Goal: Book appointment/travel/reservation

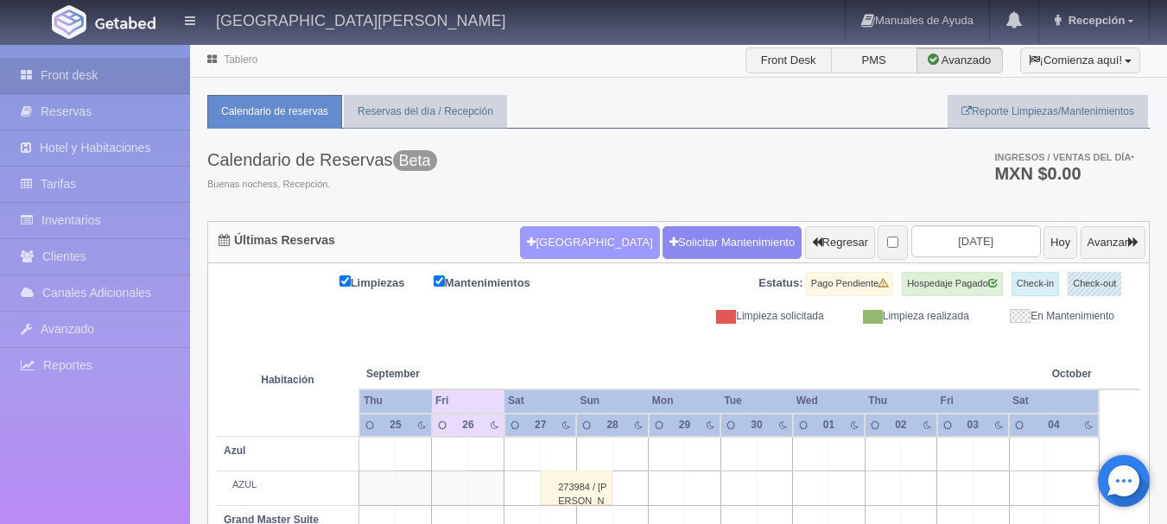
click at [560, 245] on button "[GEOGRAPHIC_DATA]" at bounding box center [589, 242] width 139 height 33
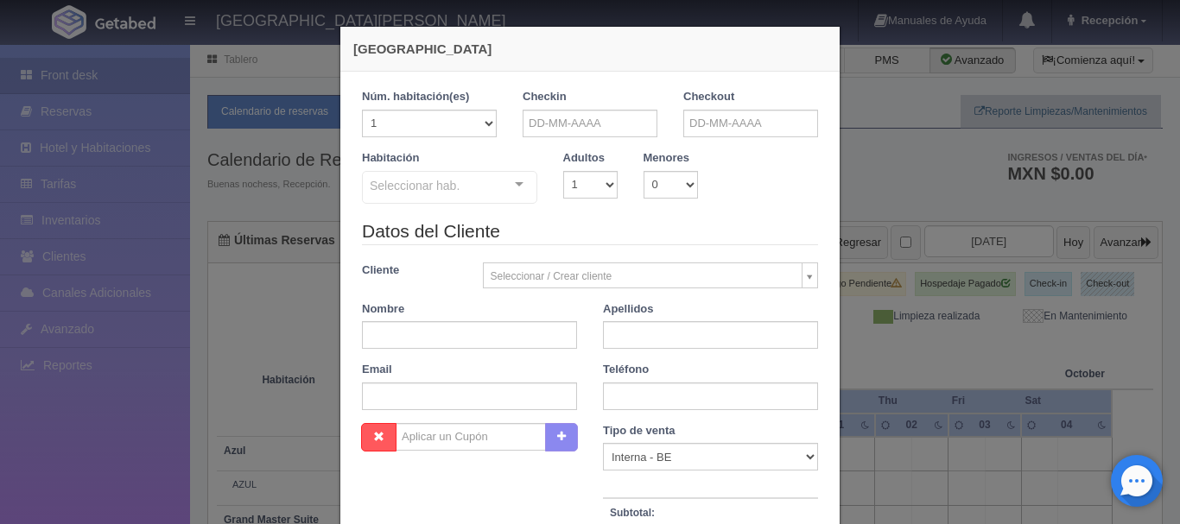
checkbox input "false"
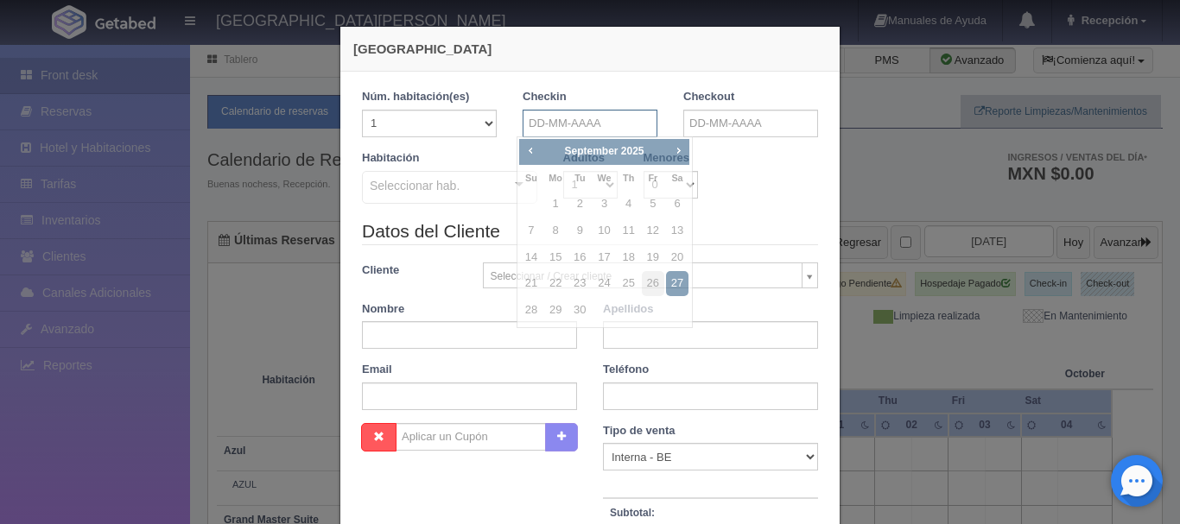
click at [599, 133] on input "text" at bounding box center [590, 124] width 135 height 28
click at [680, 281] on link "27" at bounding box center [677, 283] width 22 height 25
type input "[DATE]"
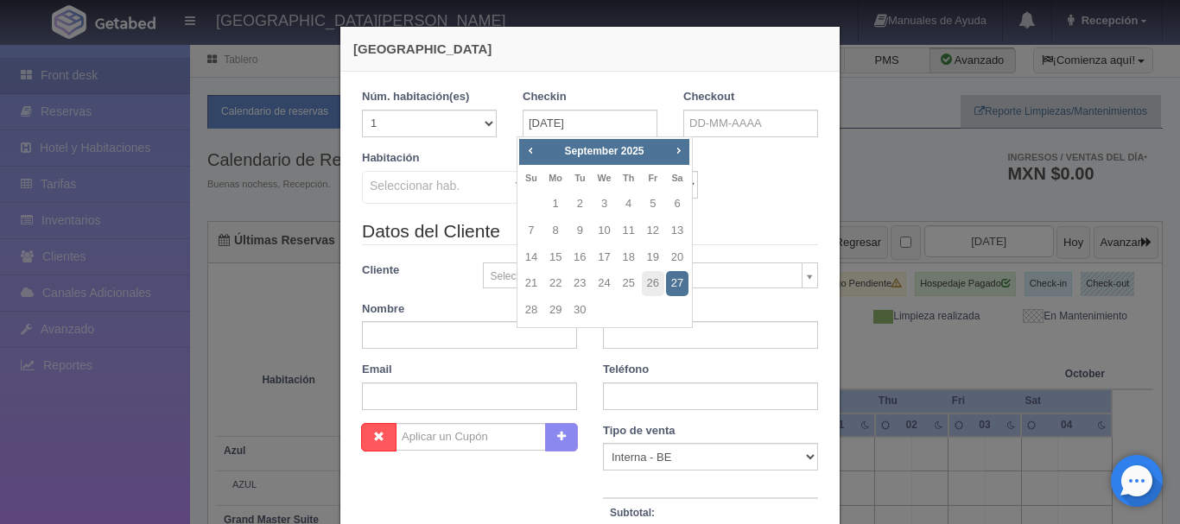
checkbox input "false"
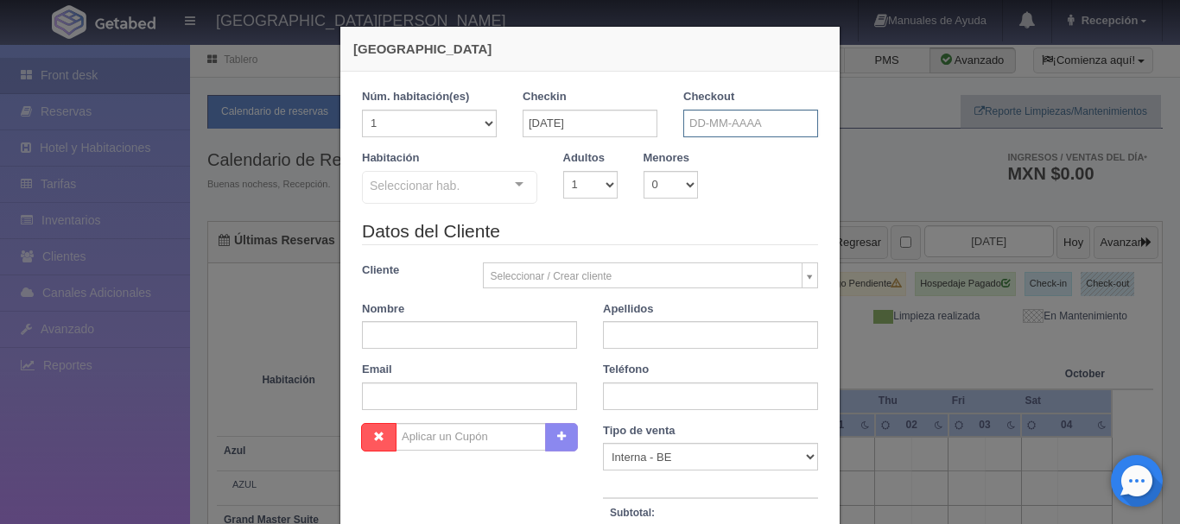
click at [721, 123] on input "text" at bounding box center [750, 124] width 135 height 28
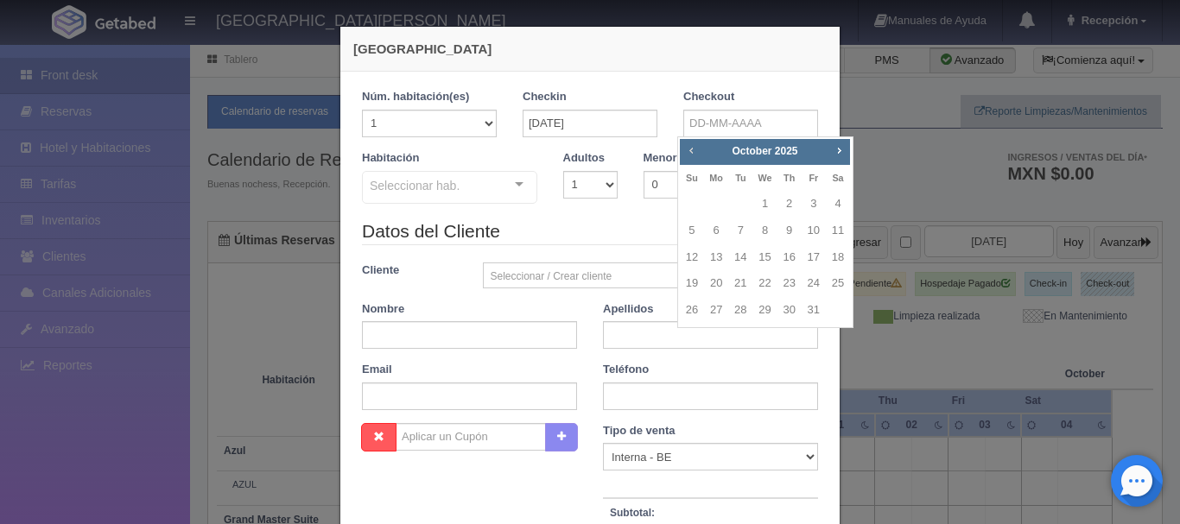
click at [699, 154] on link "Prev" at bounding box center [691, 150] width 19 height 19
click at [688, 312] on link "28" at bounding box center [692, 310] width 22 height 25
type input "[DATE]"
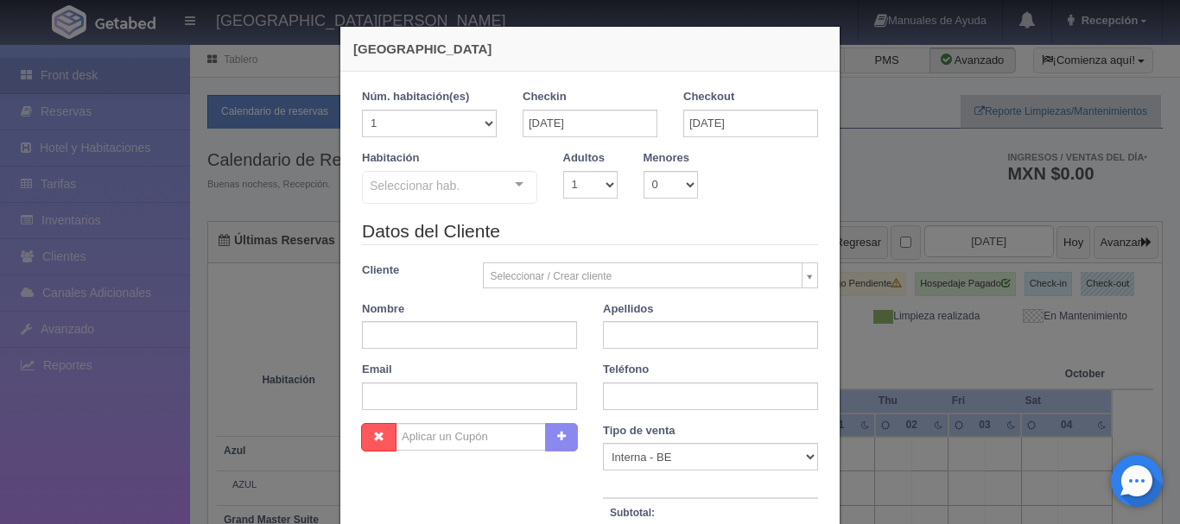
checkbox input "false"
click at [598, 181] on select "1 2 3 4 5 6 7 8 9 10" at bounding box center [590, 185] width 54 height 28
select select "2"
click at [563, 171] on select "1 2 3 4 5 6 7 8 9 10" at bounding box center [590, 185] width 54 height 28
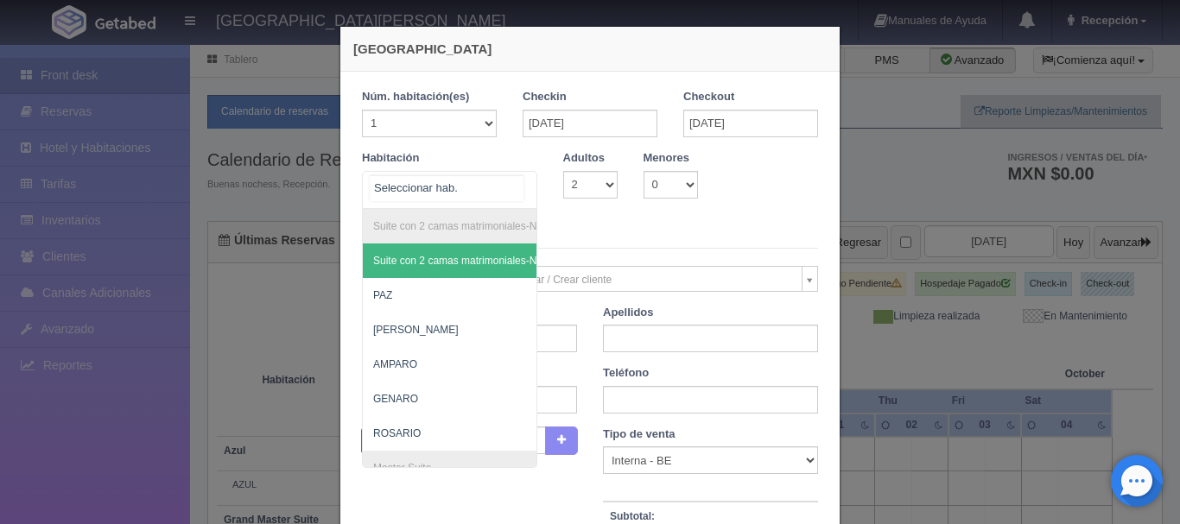
click at [507, 184] on div "Suite con 2 camas matrimoniales-No apta para menores Suite con 2 camas matrimon…" at bounding box center [449, 190] width 175 height 38
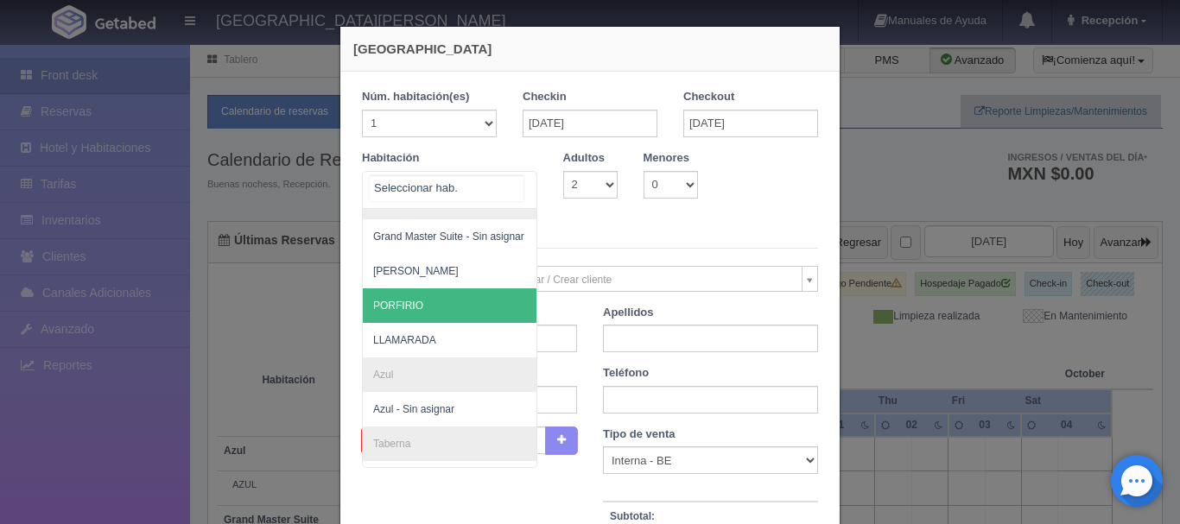
scroll to position [371, 0]
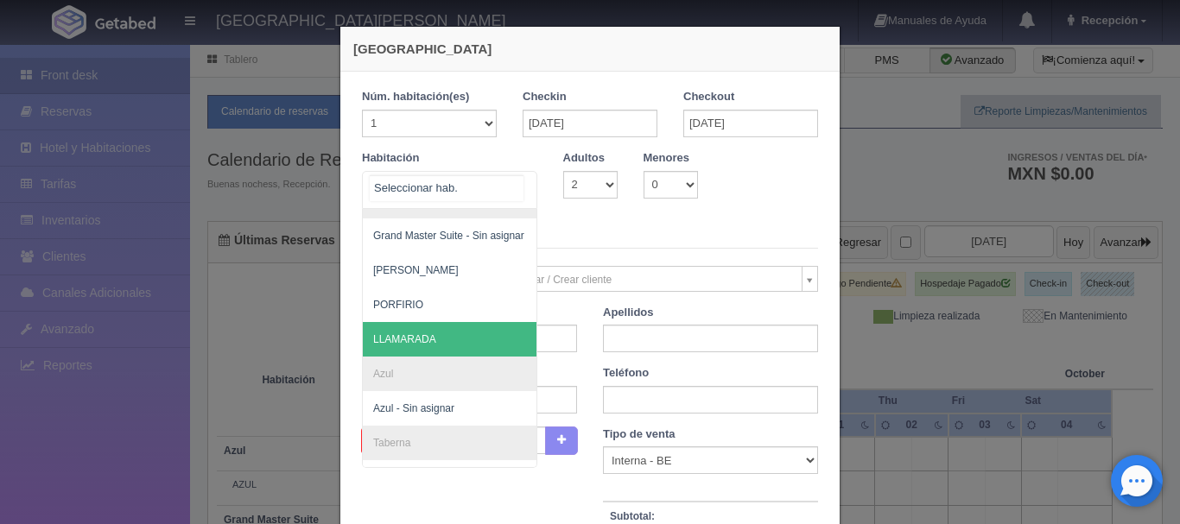
click at [431, 341] on span "LLAMARADA" at bounding box center [533, 339] width 341 height 35
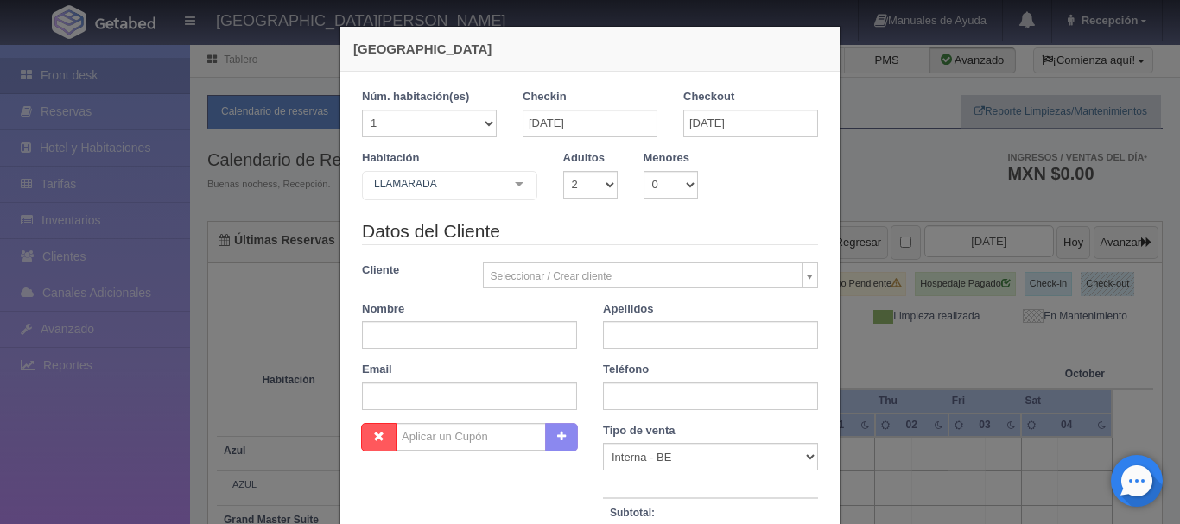
checkbox input "false"
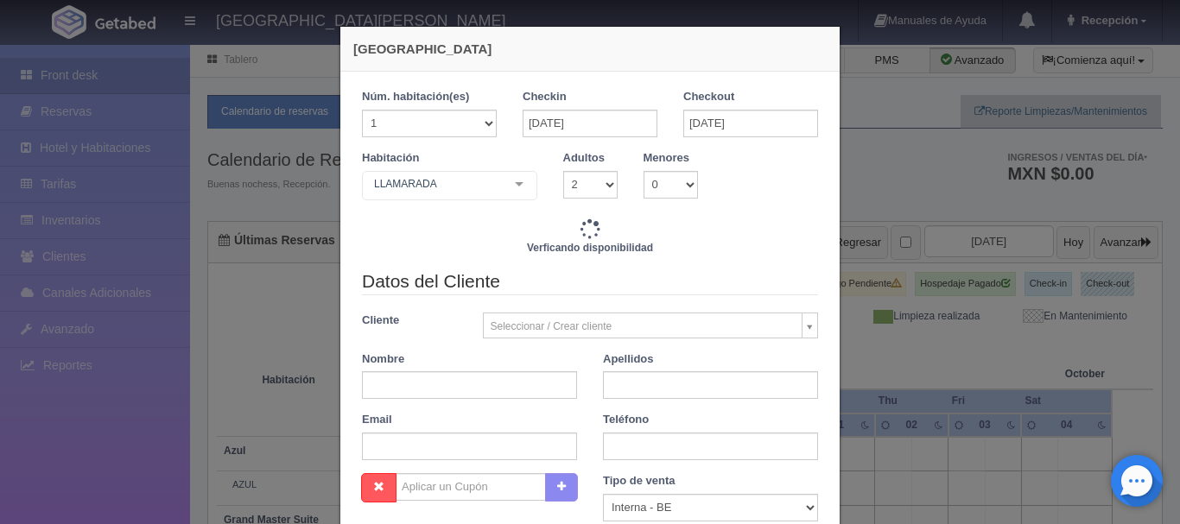
type input "5472.00"
checkbox input "false"
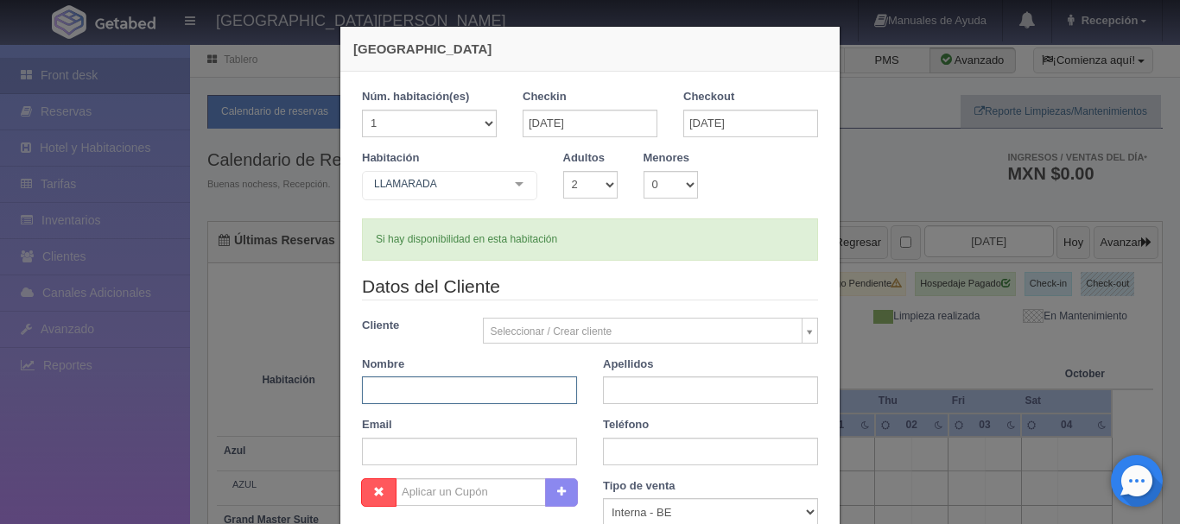
click at [498, 392] on input "text" at bounding box center [469, 391] width 215 height 28
type input "[PERSON_NAME]"
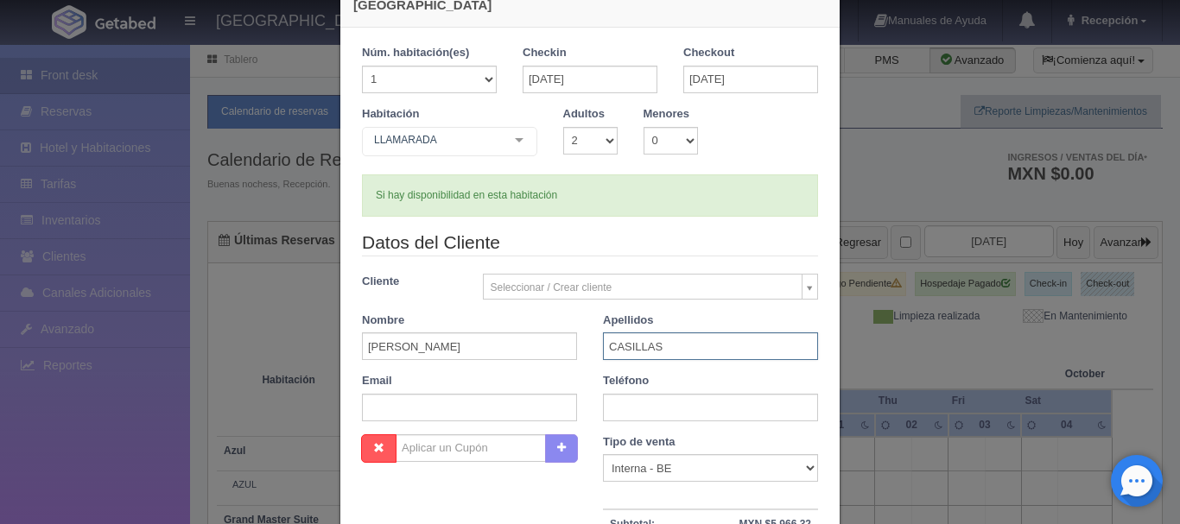
scroll to position [46, 0]
type input "CASILLAS"
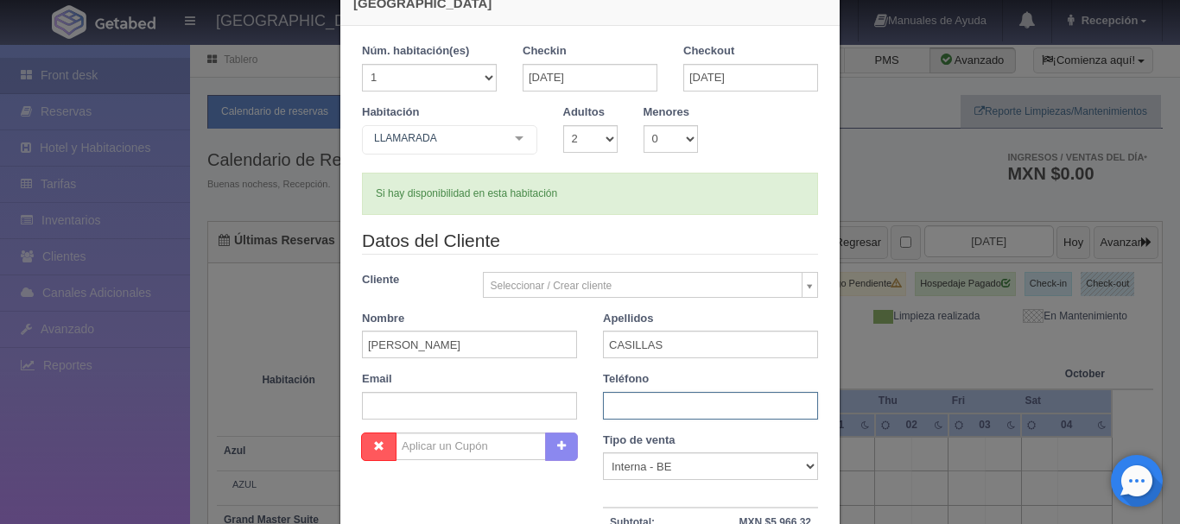
click at [679, 415] on input "text" at bounding box center [710, 406] width 215 height 28
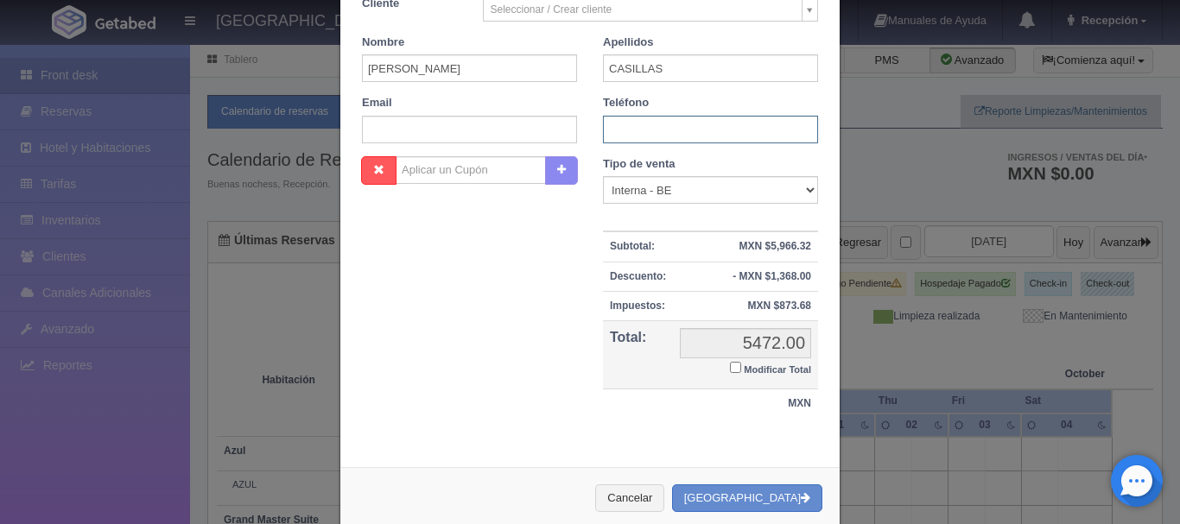
scroll to position [327, 0]
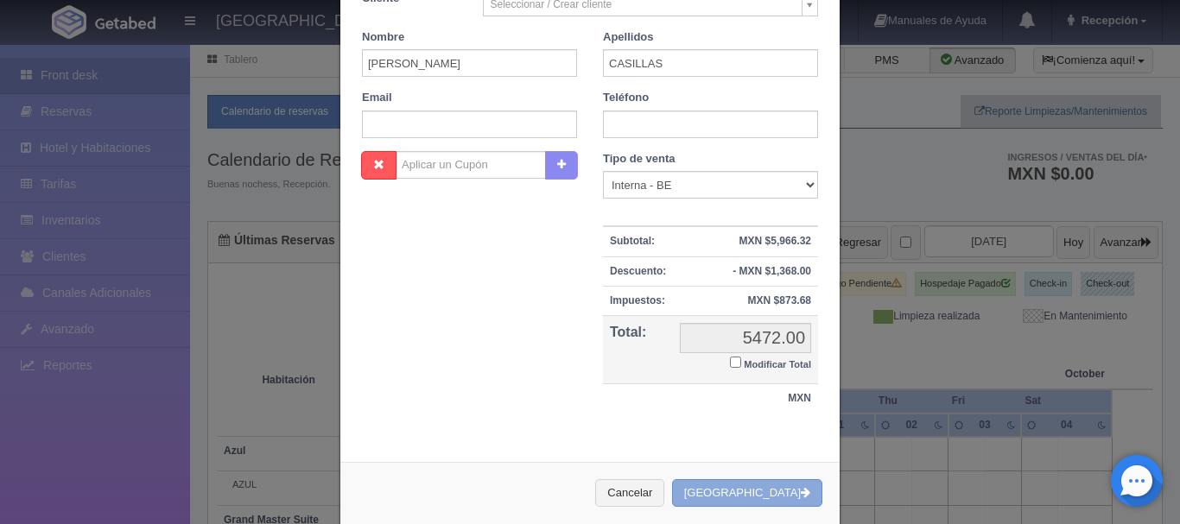
click at [759, 495] on button "[GEOGRAPHIC_DATA]" at bounding box center [747, 493] width 150 height 29
